Goal: Book appointment/travel/reservation

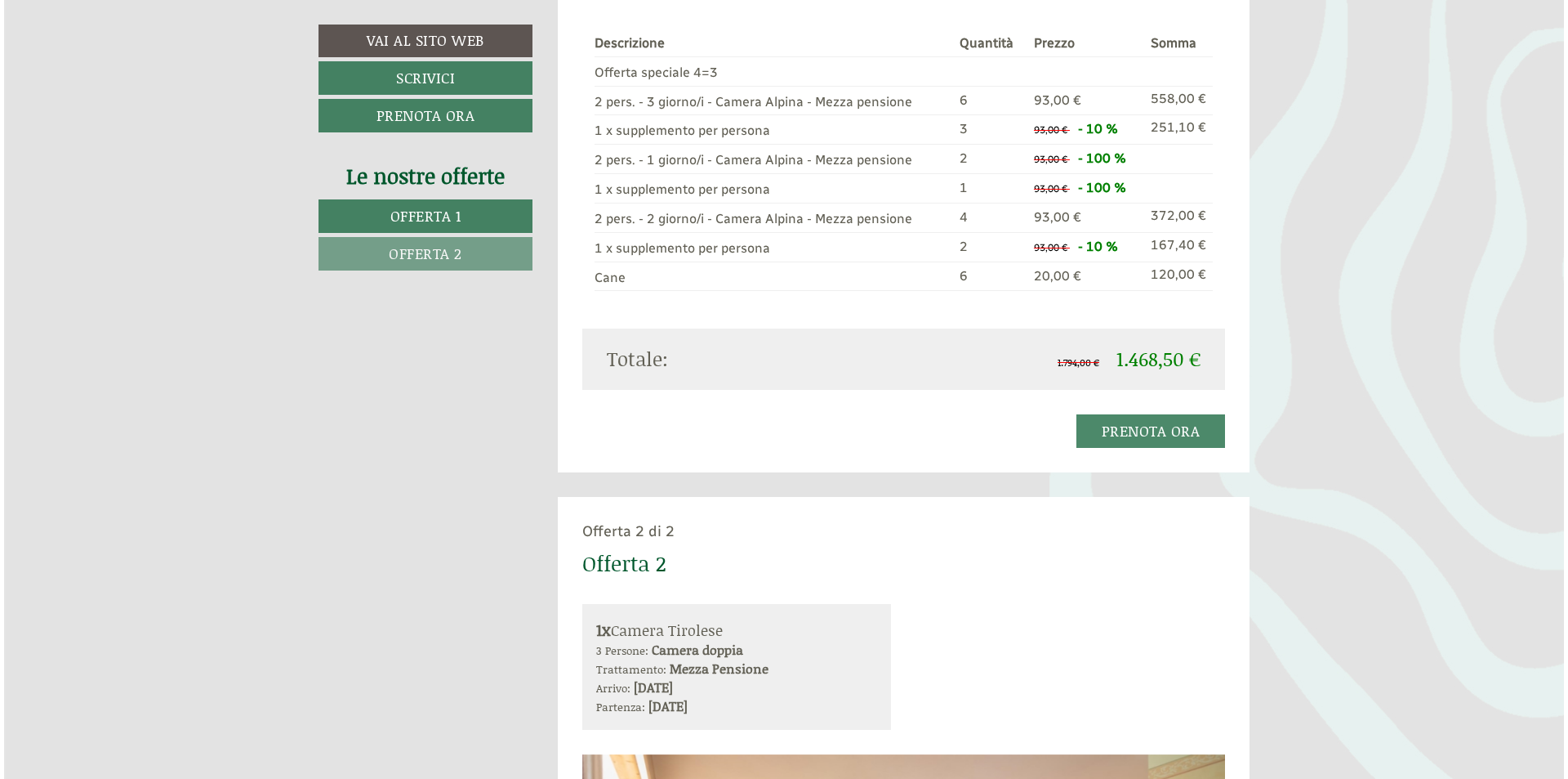
scroll to position [1880, 0]
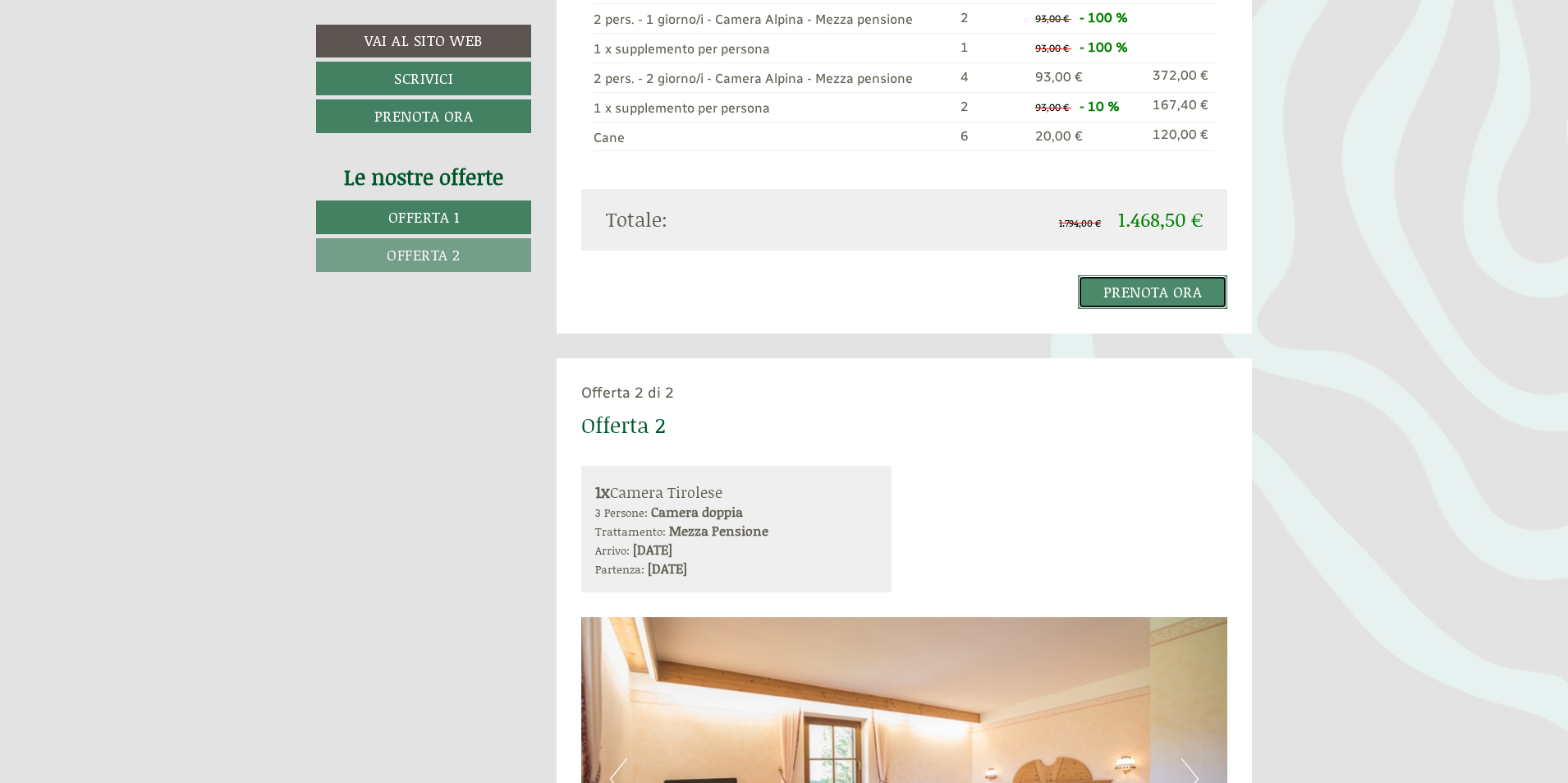
click at [1178, 291] on link "Prenota ora" at bounding box center [1152, 292] width 150 height 33
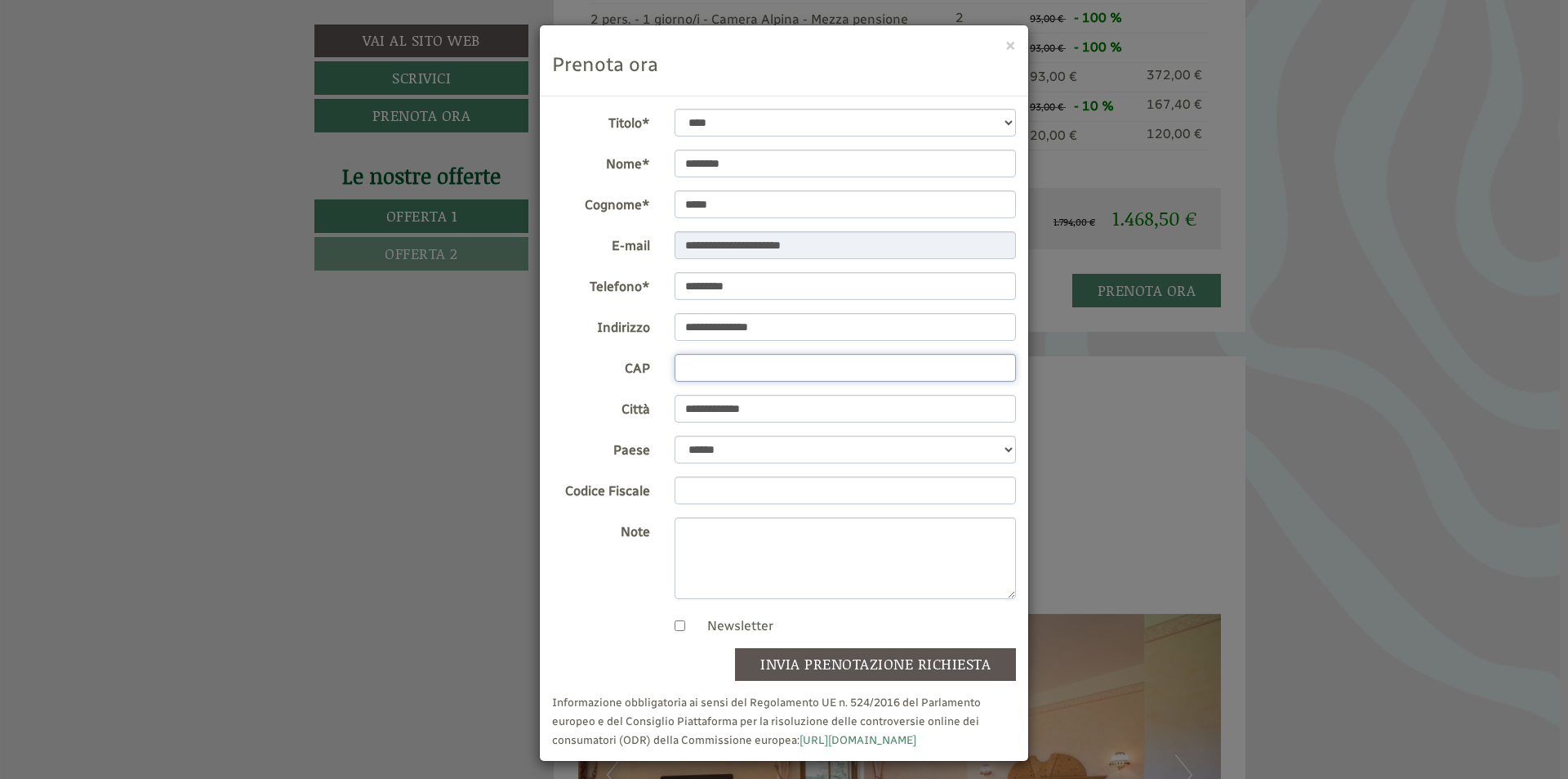
click at [791, 359] on input "CAP" at bounding box center [845, 368] width 342 height 28
type input "*****"
click at [741, 490] on input "Codice Fiscale" at bounding box center [845, 491] width 342 height 28
type input "**********"
click at [787, 532] on textarea "Note" at bounding box center [845, 558] width 342 height 82
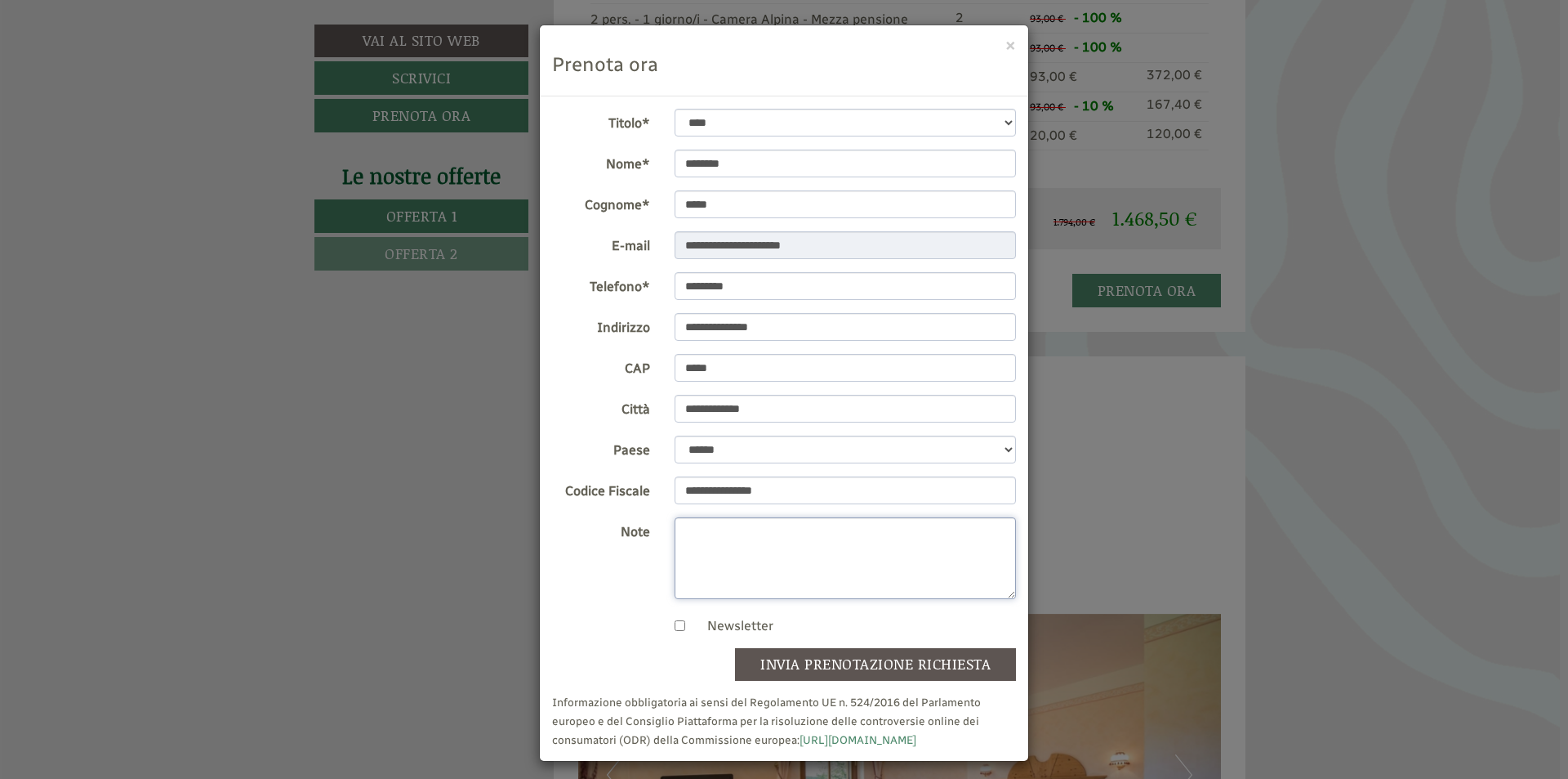
scroll to position [7, 0]
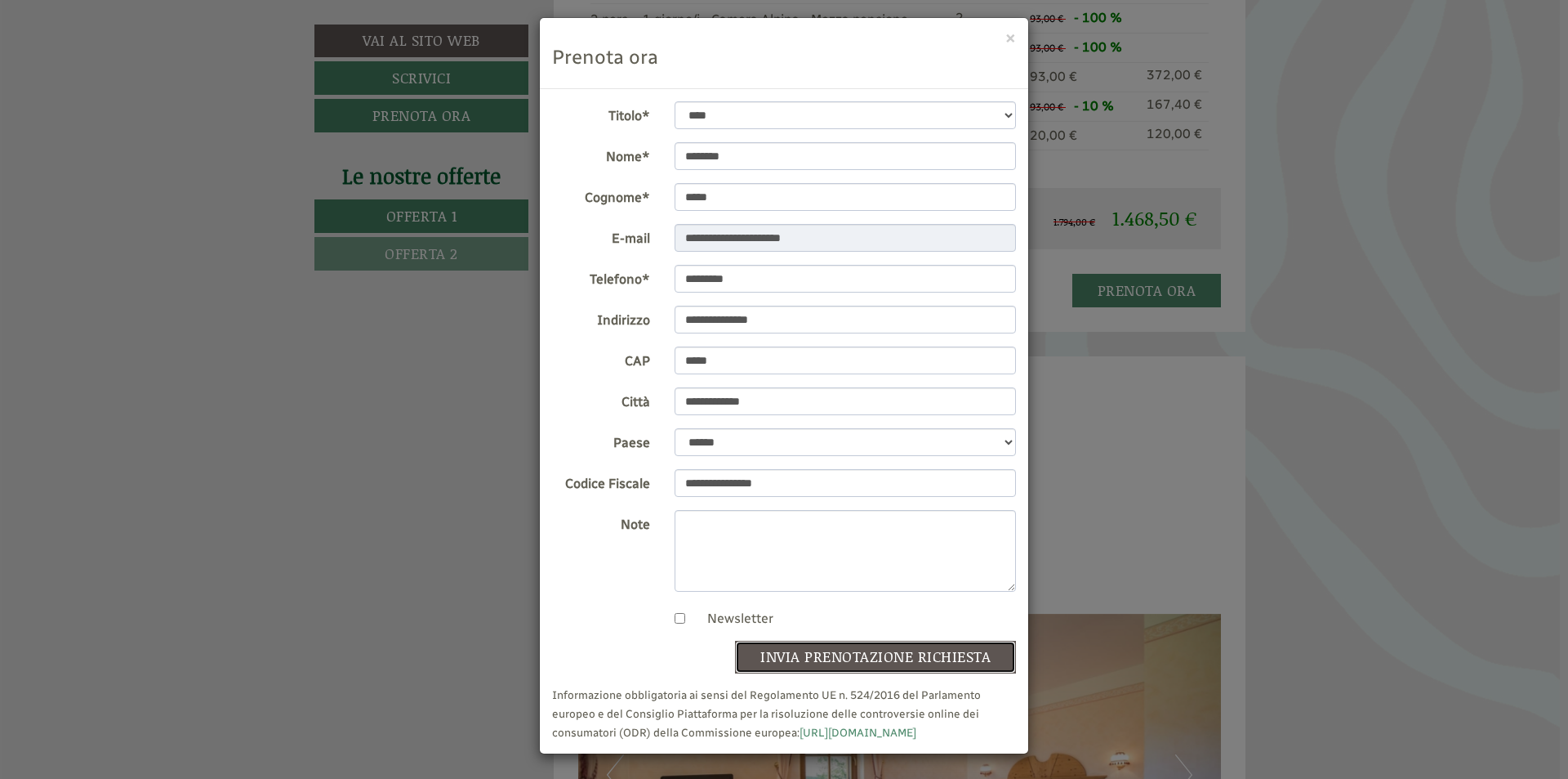
click at [988, 662] on button "invia prenotazione richiesta" at bounding box center [875, 656] width 281 height 32
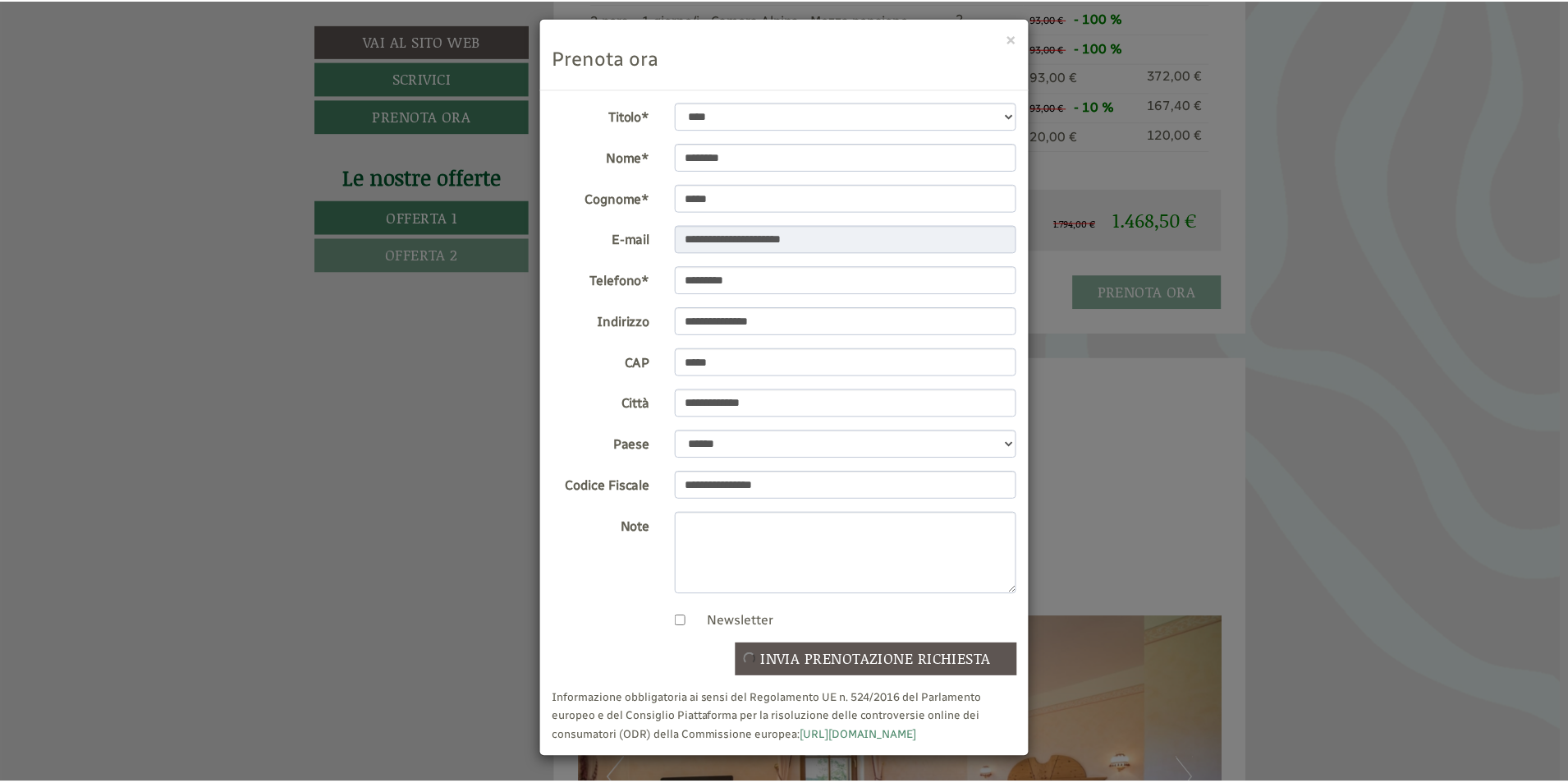
scroll to position [0, 0]
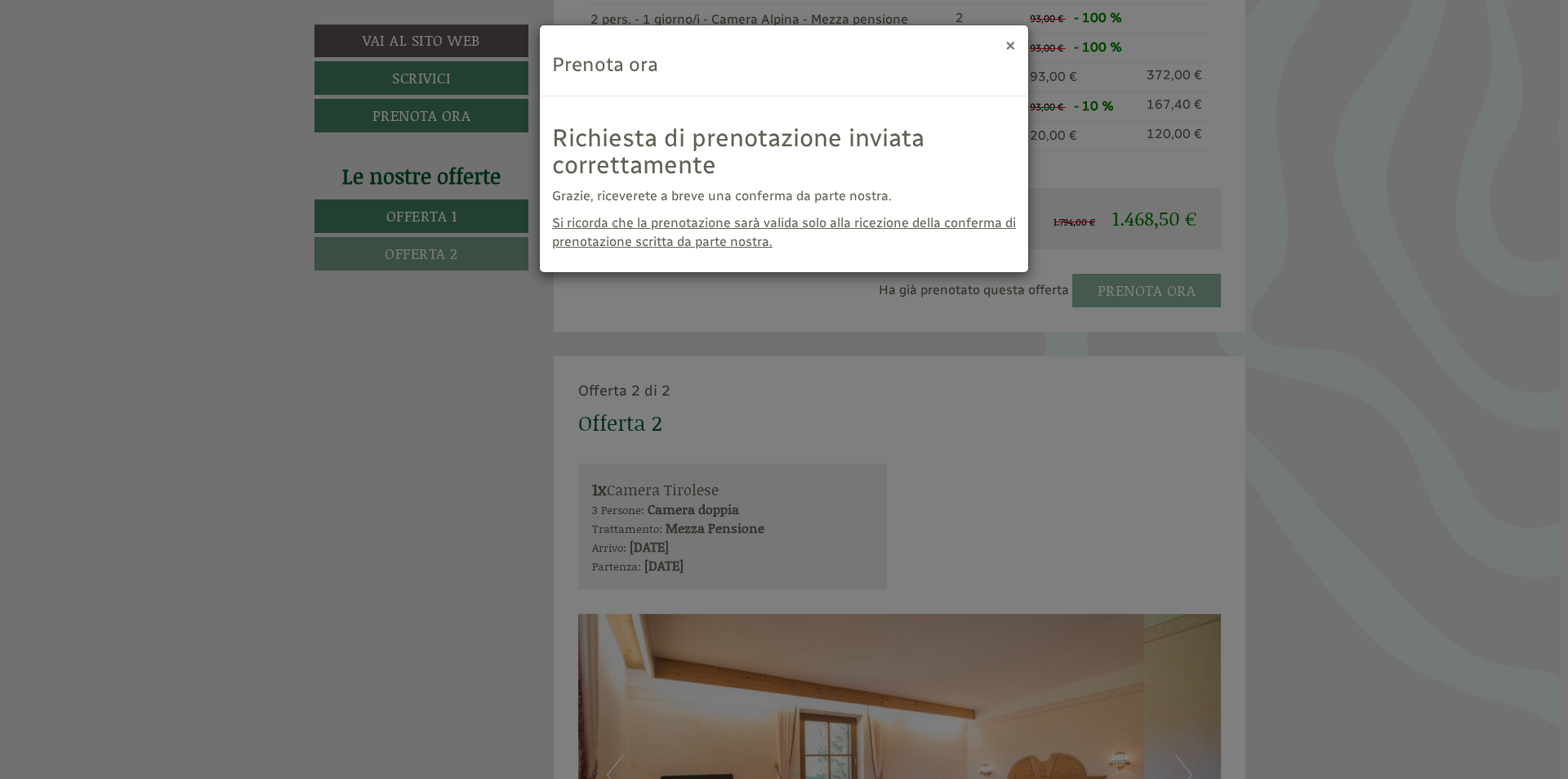
click at [1012, 43] on button "×" at bounding box center [1011, 44] width 11 height 17
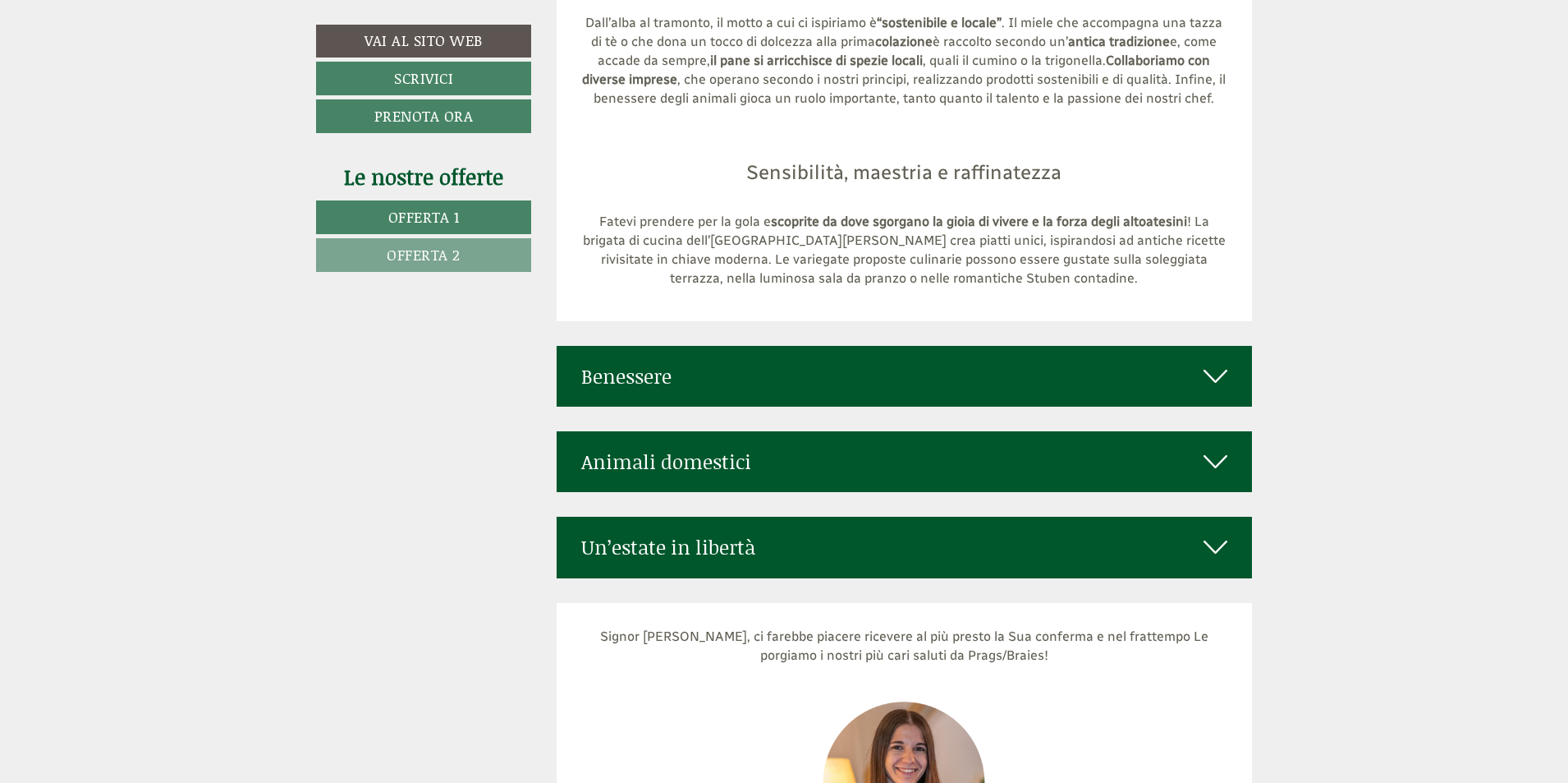
scroll to position [6734, 0]
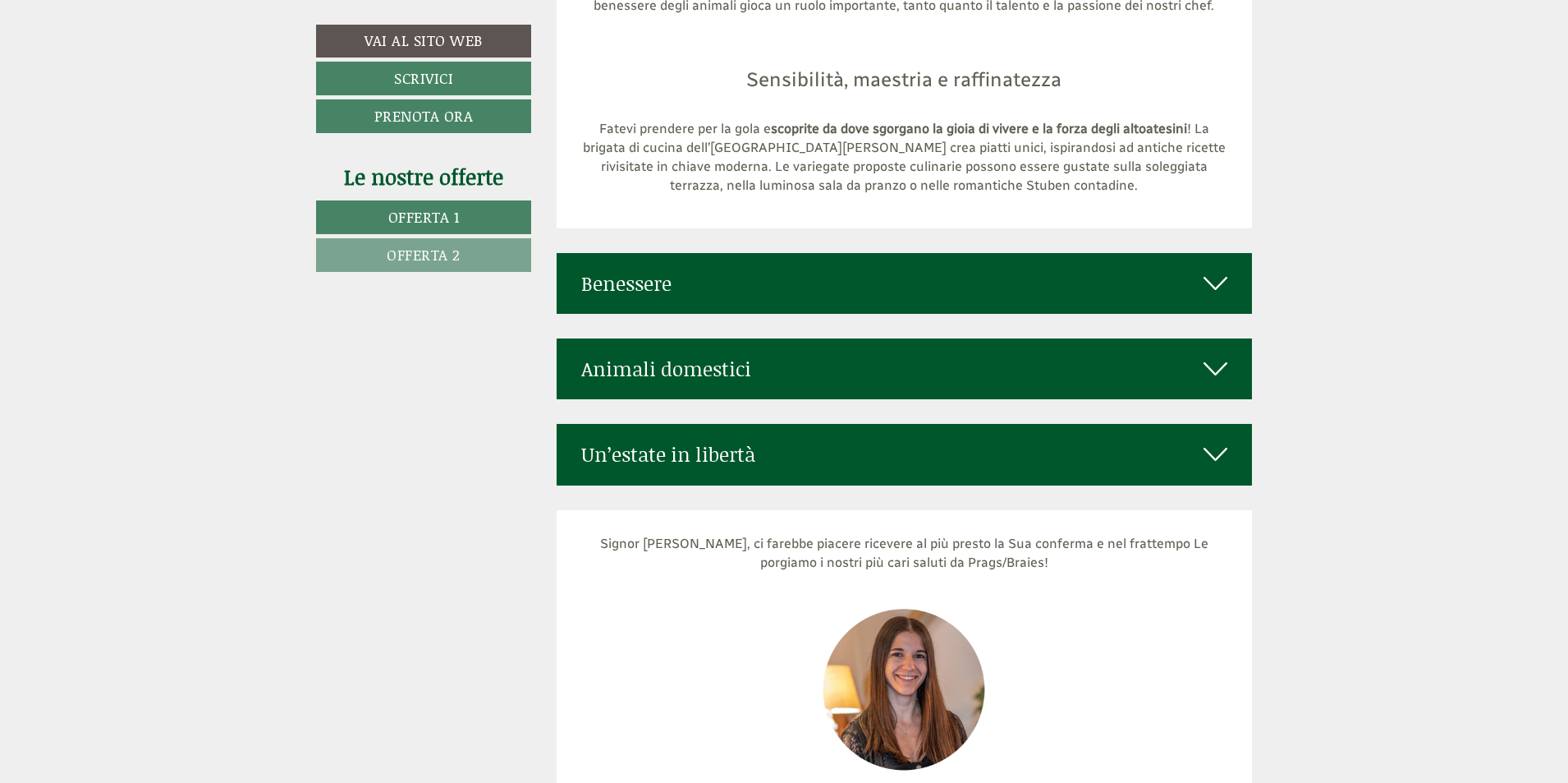
click at [1222, 355] on icon at bounding box center [1215, 369] width 24 height 28
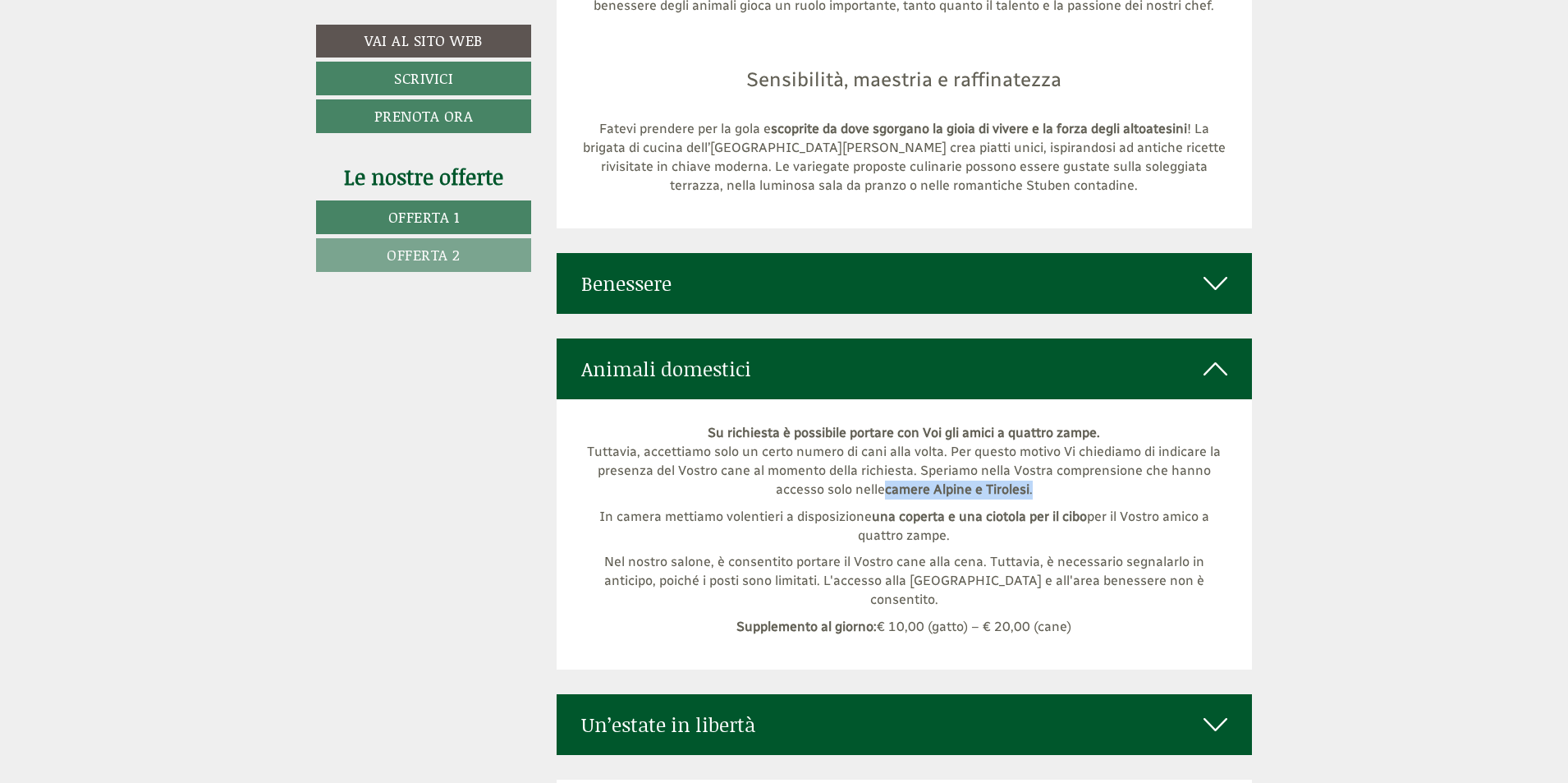
drag, startPoint x: 889, startPoint y: 443, endPoint x: 1044, endPoint y: 438, distance: 155.1
click at [1044, 438] on p "Su richiesta è possibile portare con Voi gli amici a quattro zampe. Tuttavia, a…" at bounding box center [904, 461] width 647 height 75
click at [1093, 455] on p "Su richiesta è possibile portare con Voi gli amici a quattro zampe. Tuttavia, a…" at bounding box center [904, 461] width 647 height 75
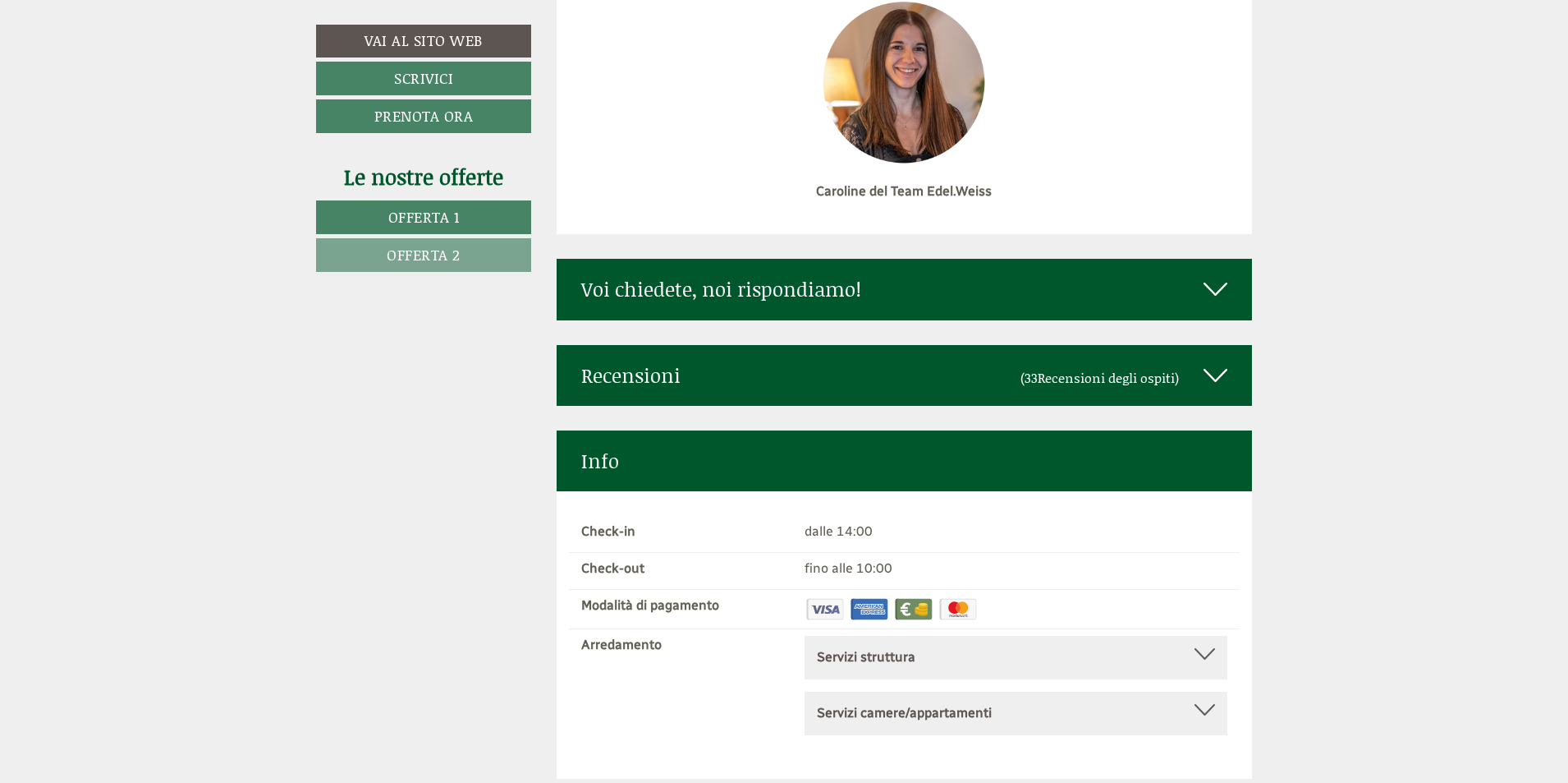
scroll to position [7604, 0]
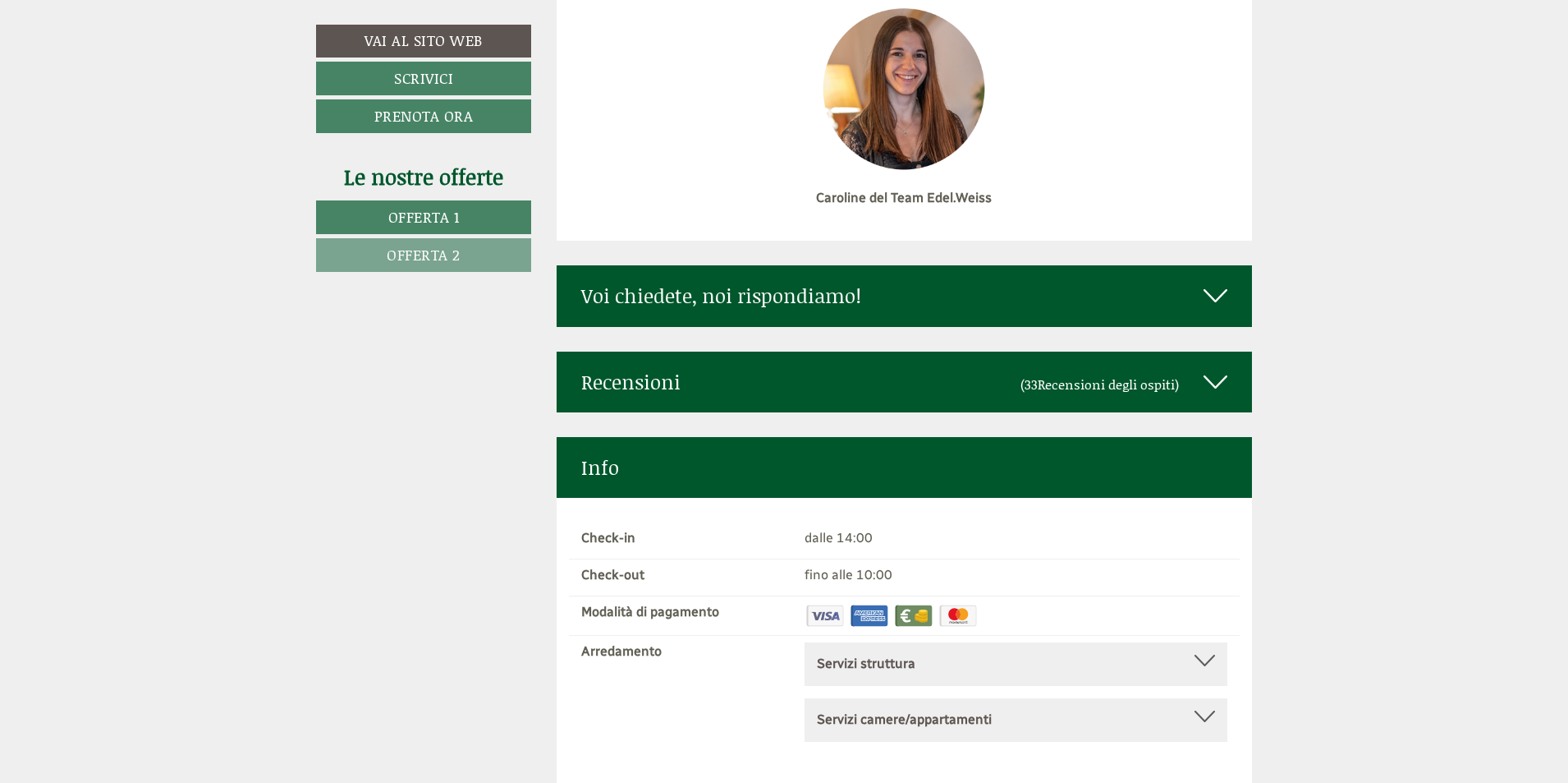
click at [1217, 368] on icon at bounding box center [1215, 382] width 24 height 28
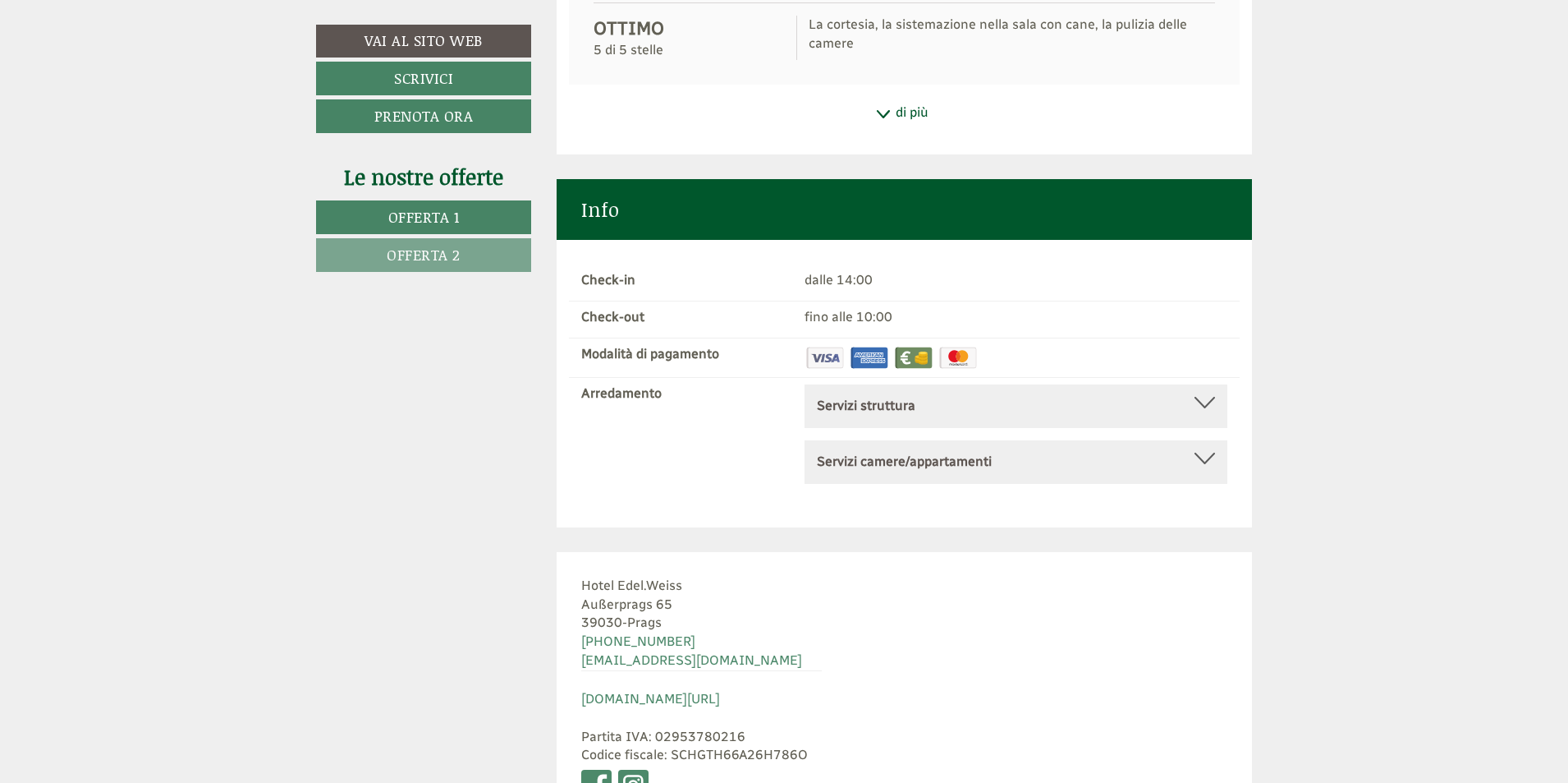
scroll to position [8097, 0]
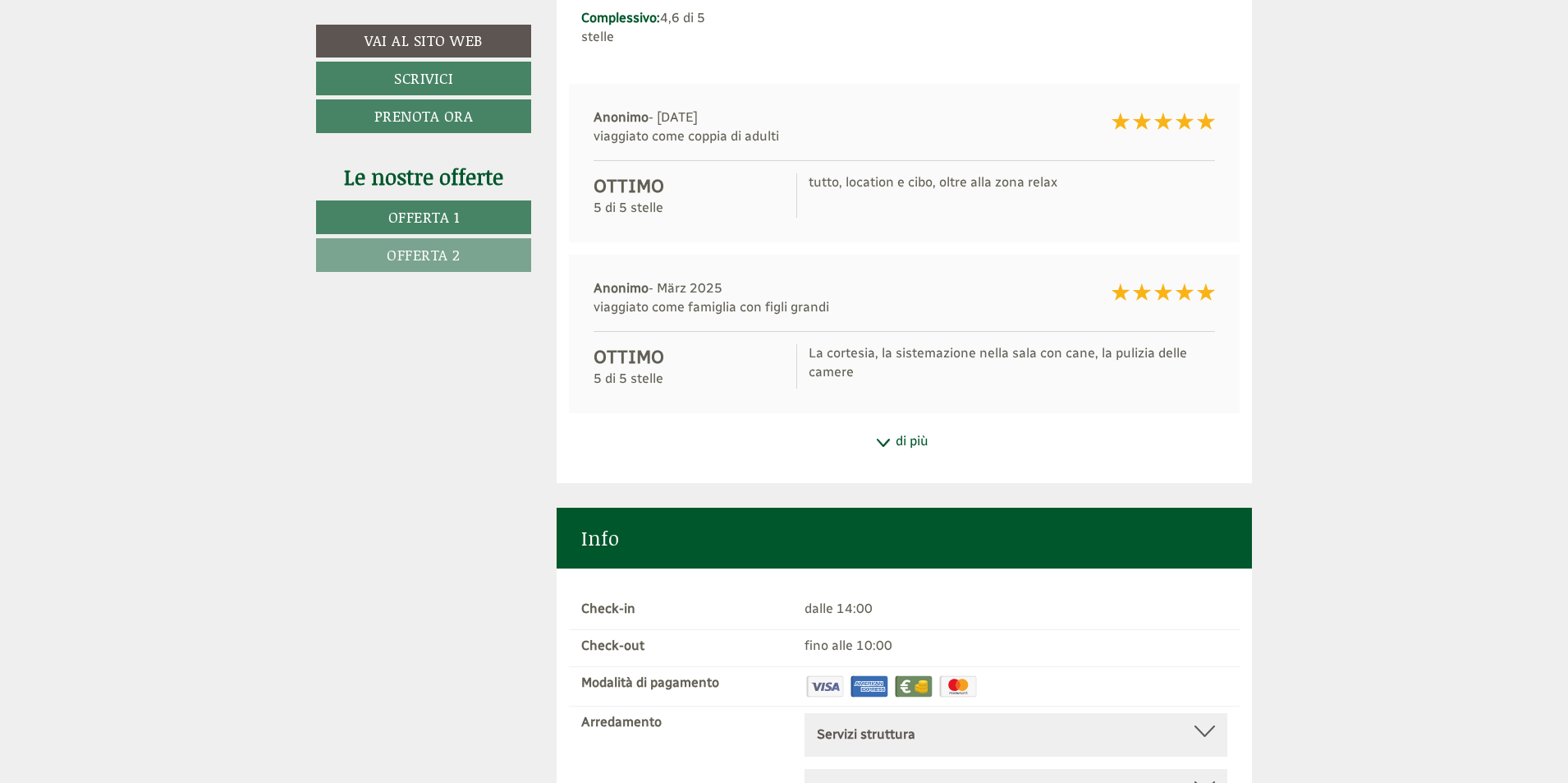
click at [979, 426] on div "di più" at bounding box center [904, 441] width 696 height 32
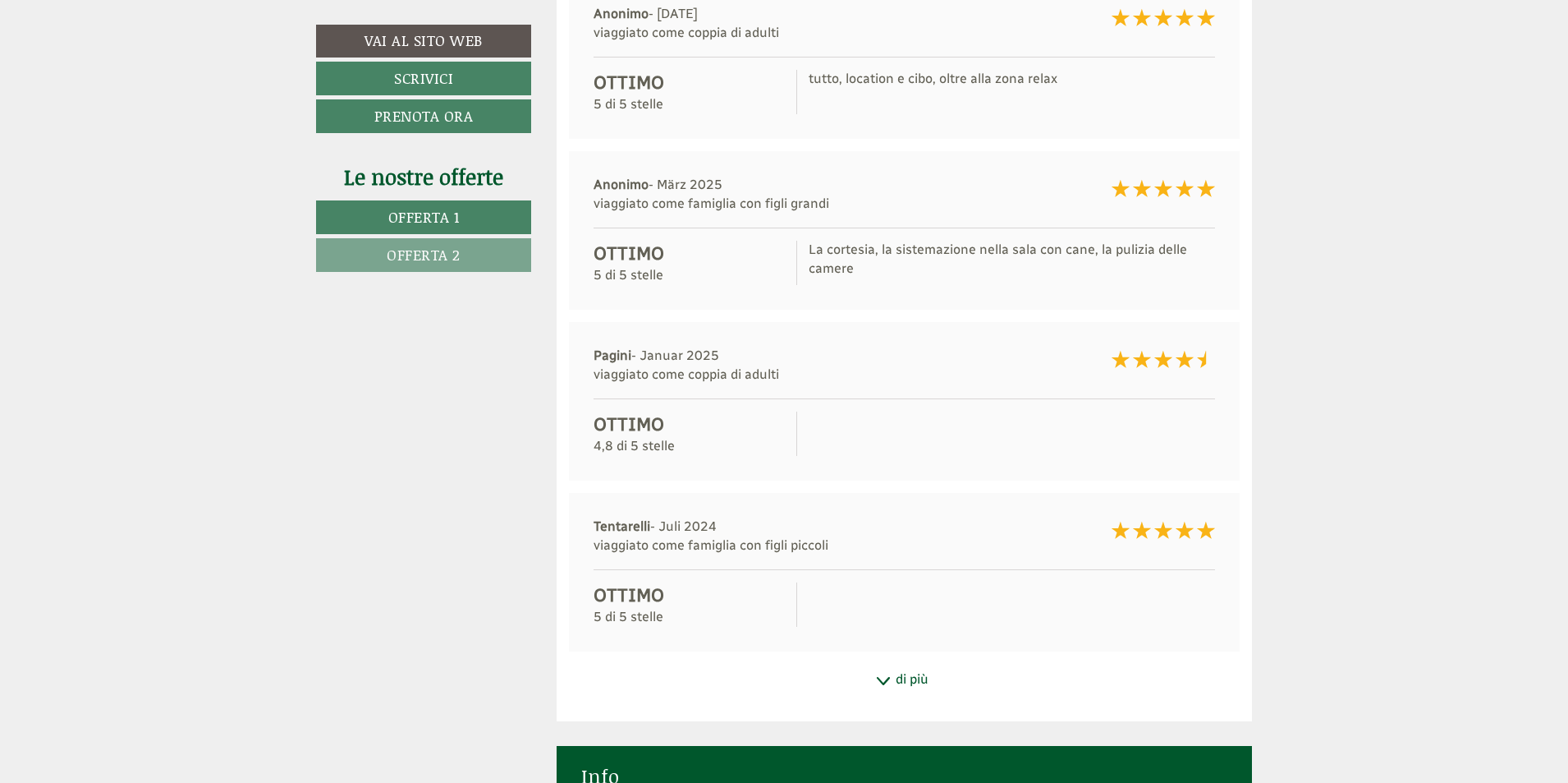
scroll to position [8344, 0]
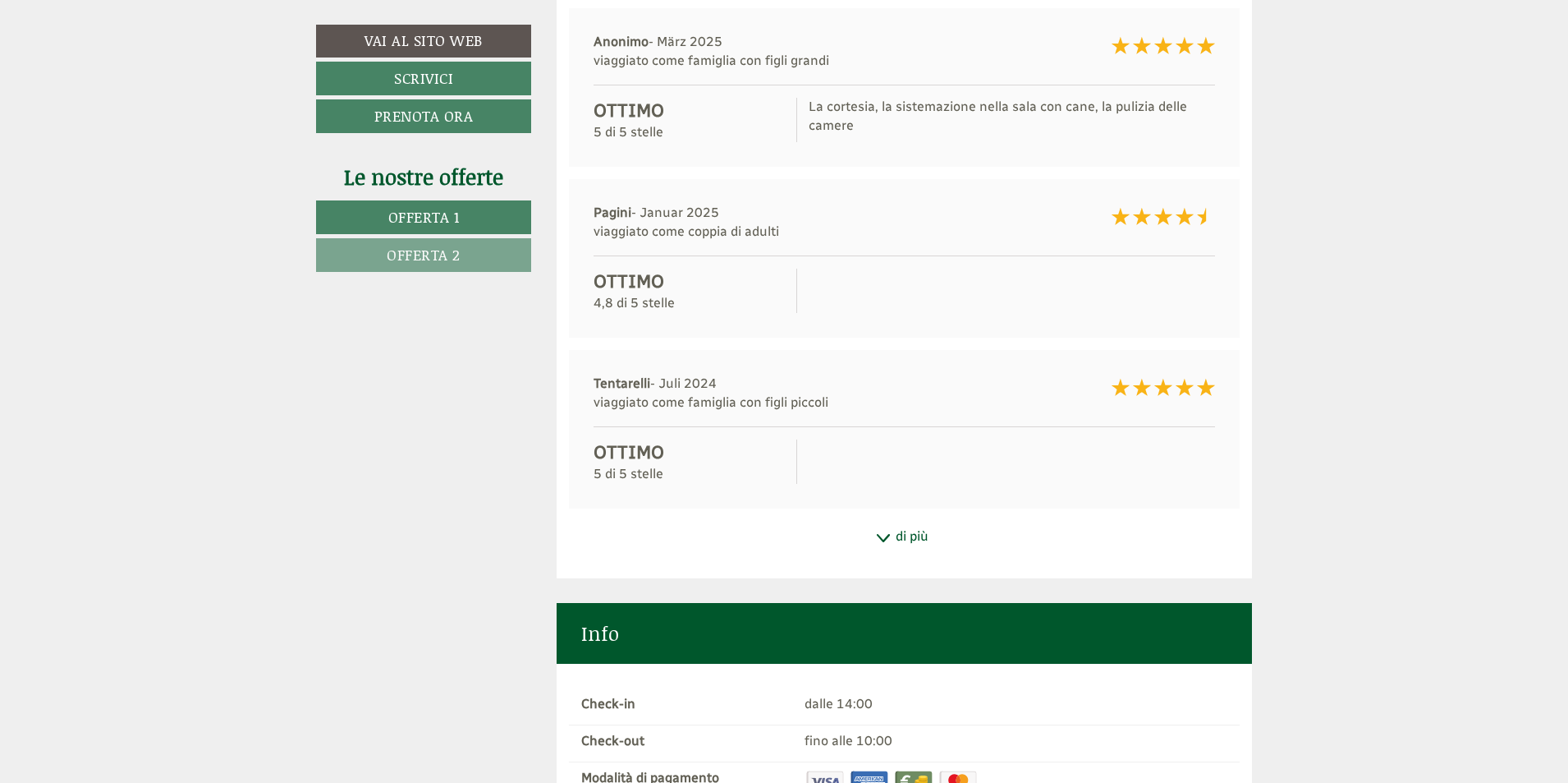
click at [927, 521] on div "di più" at bounding box center [904, 536] width 696 height 32
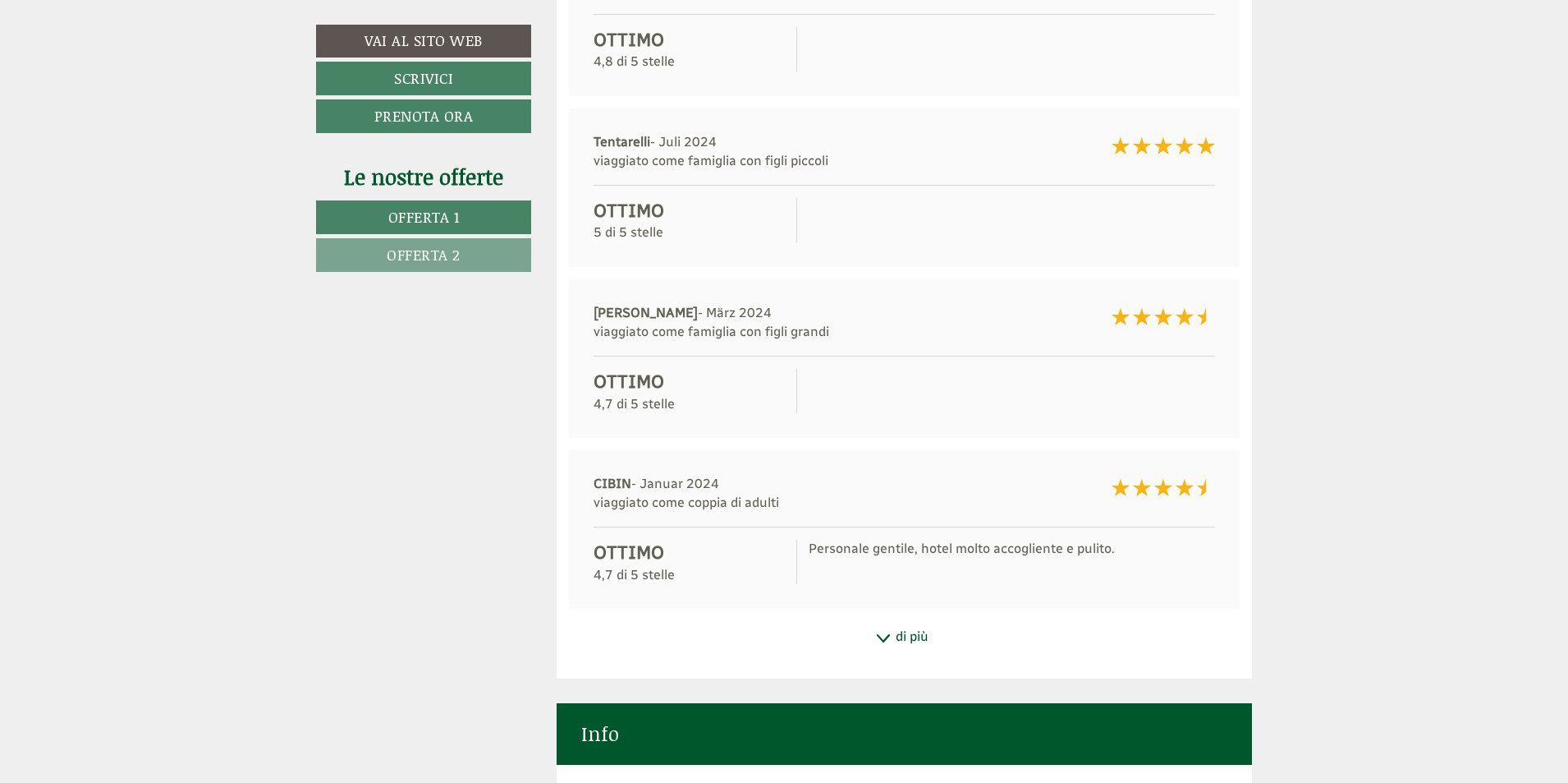
scroll to position [8590, 0]
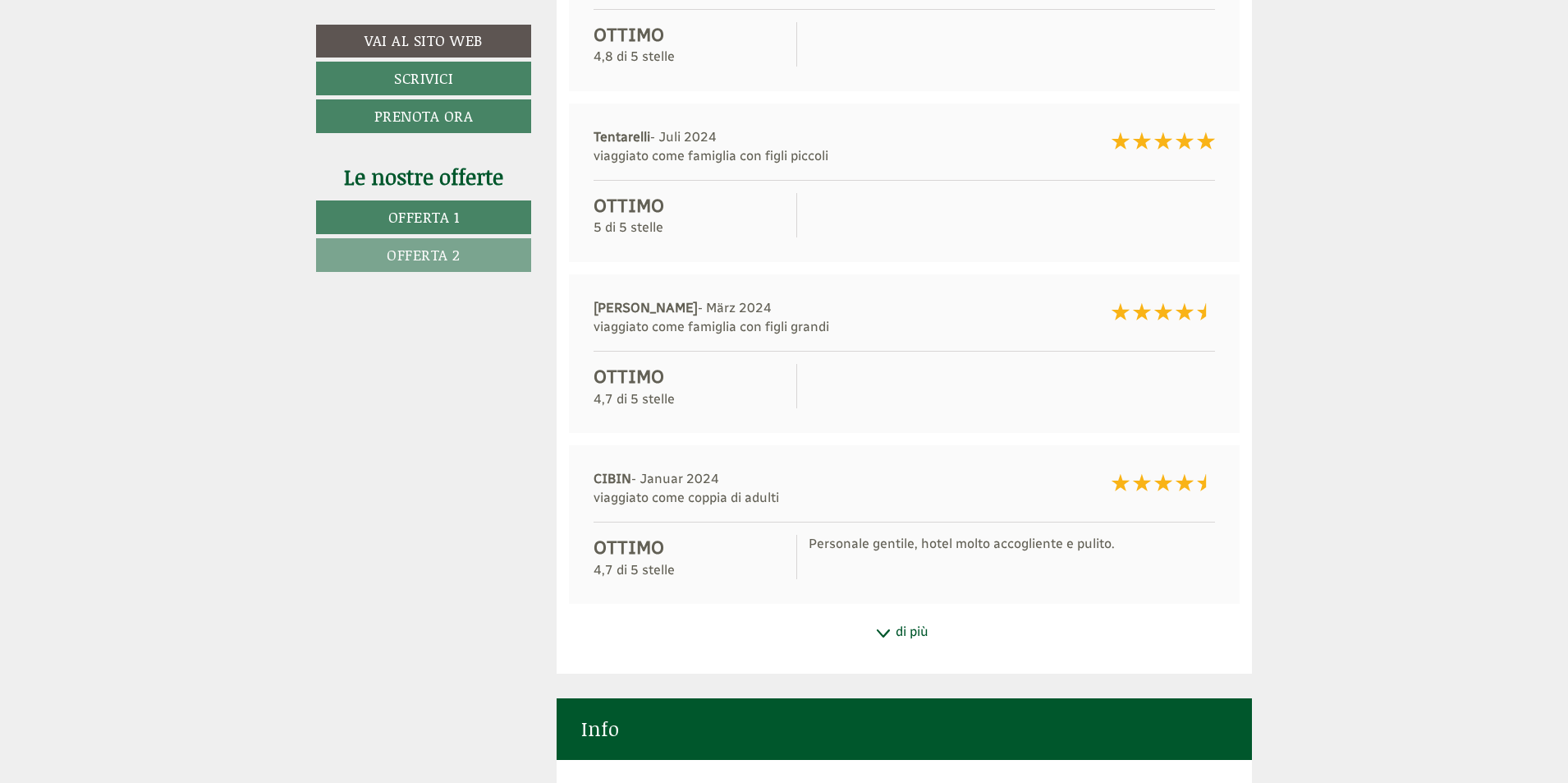
click at [887, 629] on icon at bounding box center [884, 633] width 17 height 8
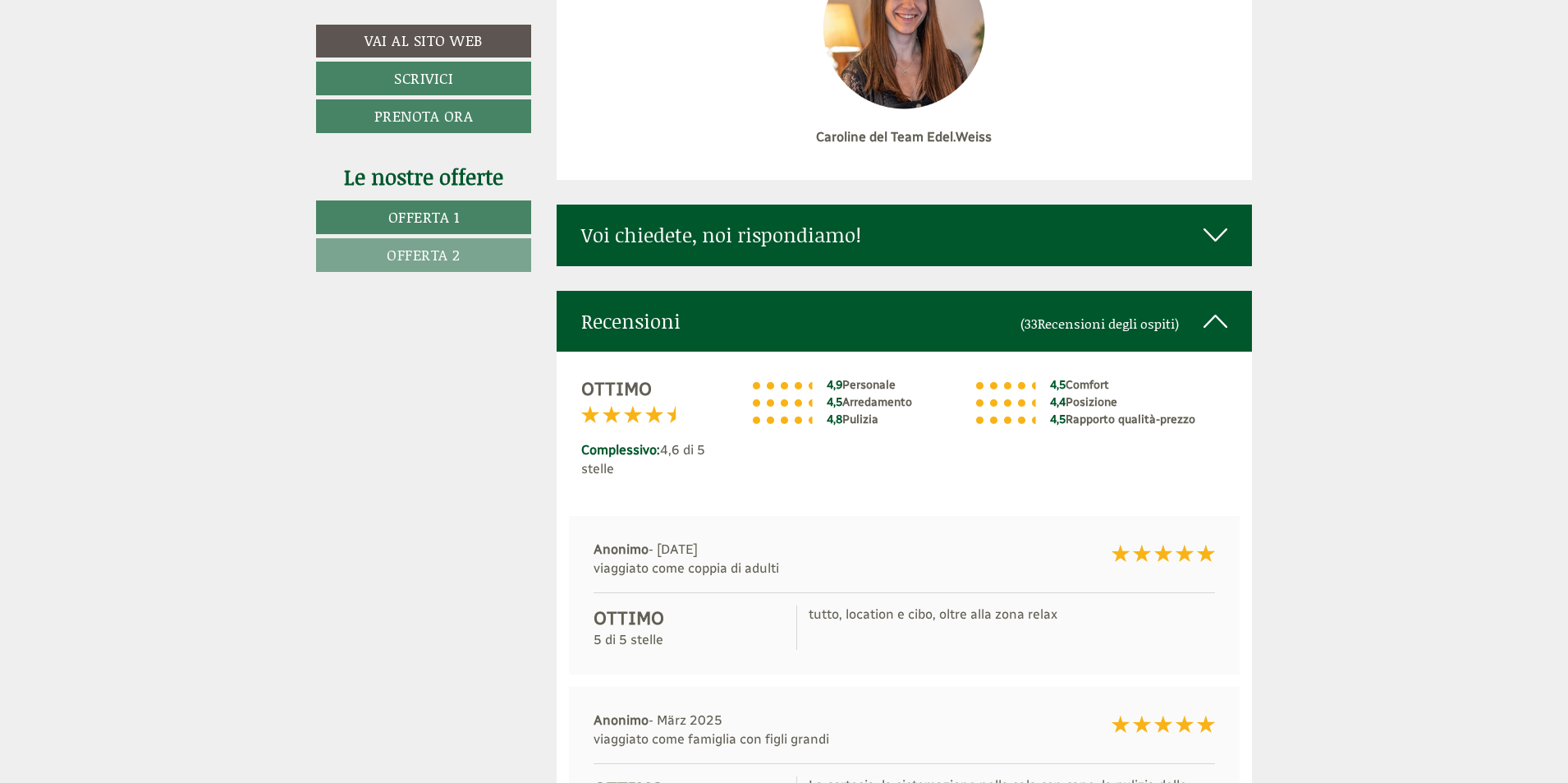
scroll to position [7440, 0]
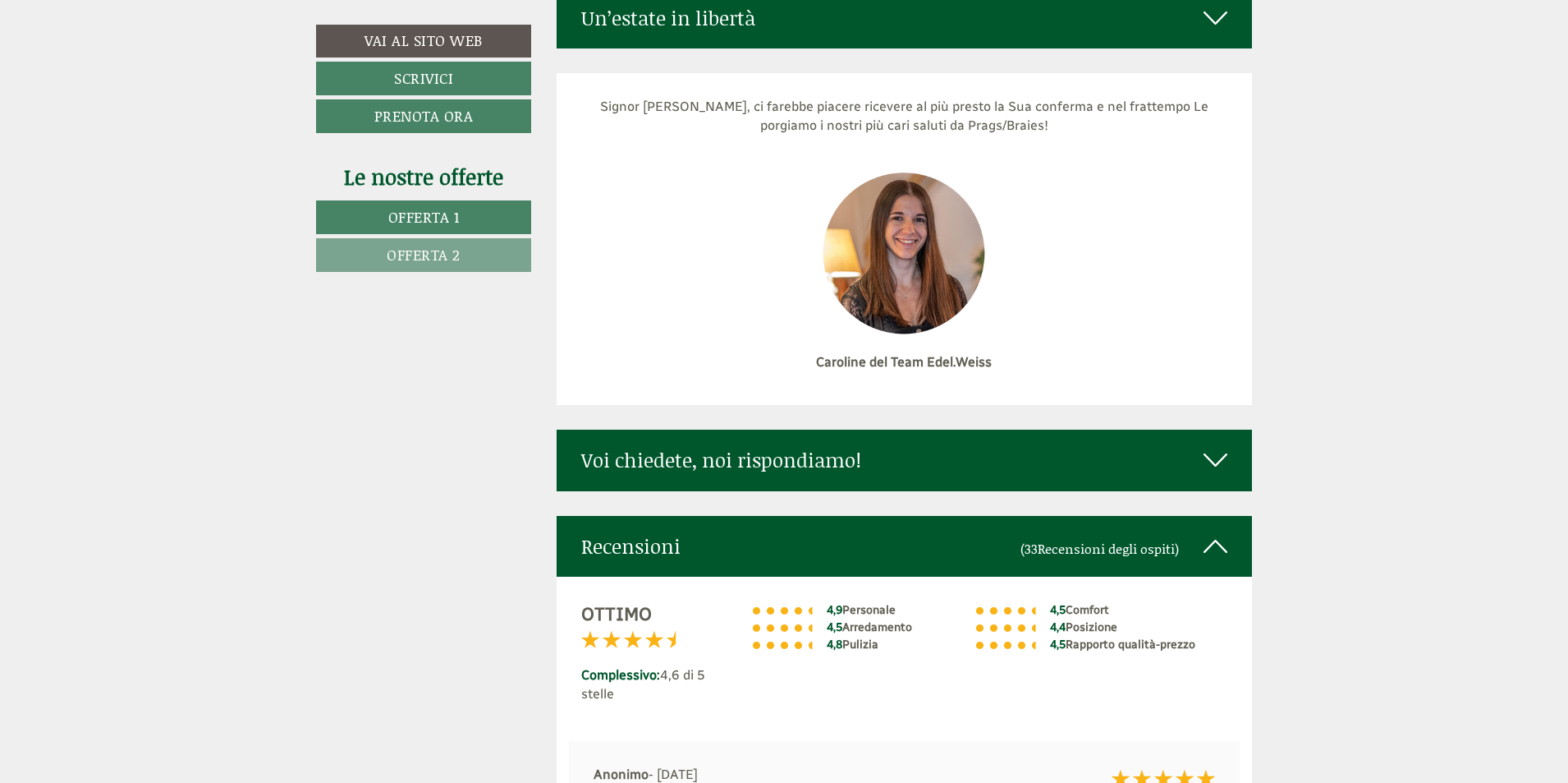
click at [1209, 446] on icon at bounding box center [1215, 460] width 24 height 28
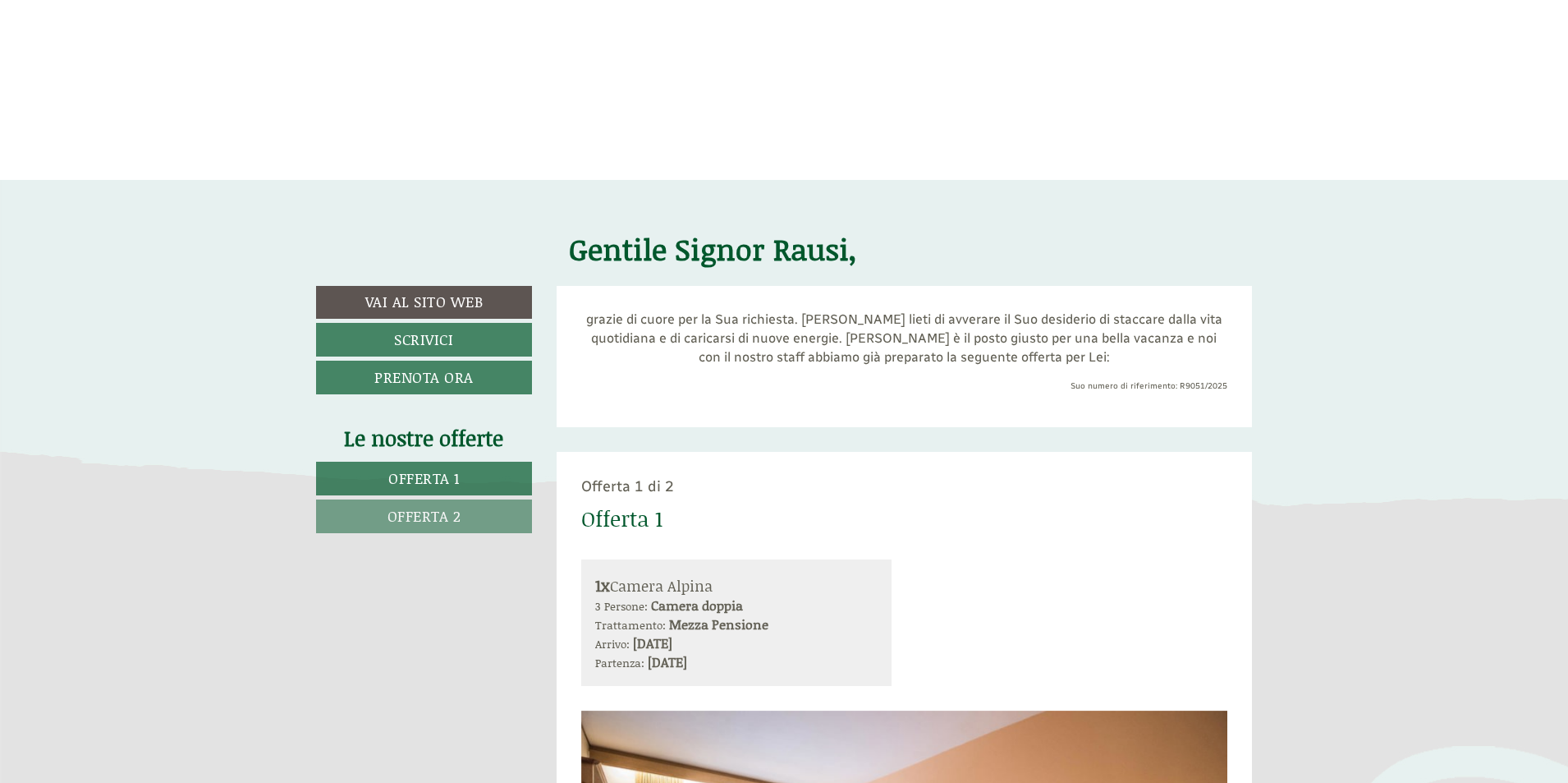
scroll to position [0, 0]
